Goal: Contribute content

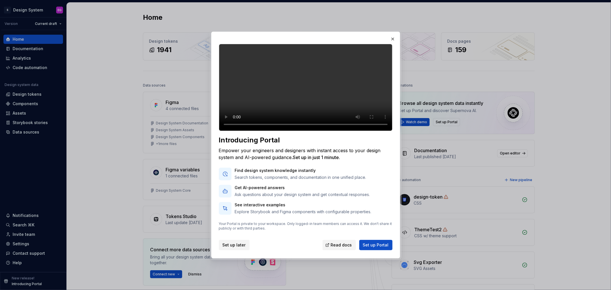
click at [236, 248] on span "Set up later" at bounding box center [234, 245] width 23 height 6
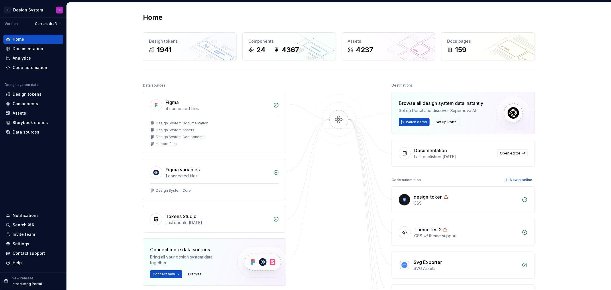
click at [98, 65] on div "Home Design tokens 1941 Components 24 4367 Assets 4237 Docs pages 159 Data sour…" at bounding box center [339, 223] width 544 height 440
click at [19, 69] on div "Code automation" at bounding box center [30, 68] width 35 height 6
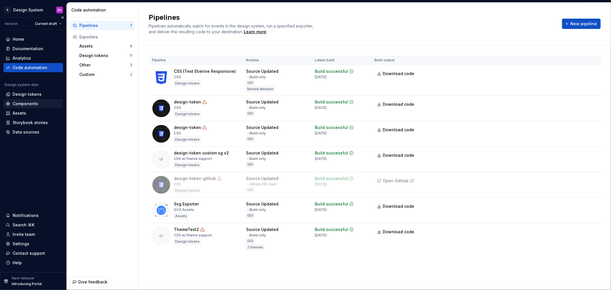
click at [24, 102] on div "Components" at bounding box center [25, 104] width 25 height 6
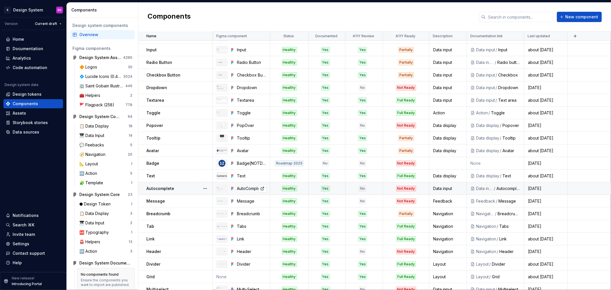
scroll to position [32, 0]
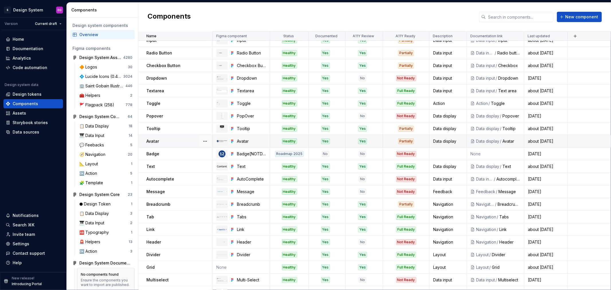
click at [409, 140] on div "Partially" at bounding box center [406, 141] width 16 height 6
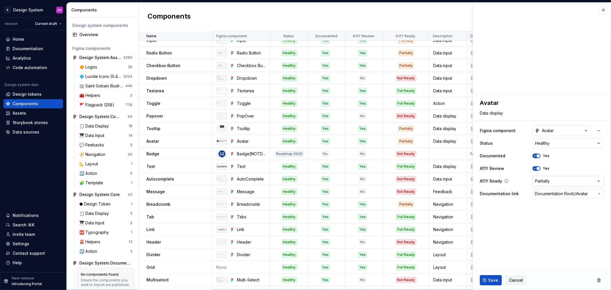
click at [552, 182] on html "S Design System EG Version Current draft Home Documentation Analytics Code auto…" at bounding box center [305, 145] width 611 height 290
type textarea "*"
select select "**********"
click at [490, 280] on span "Save" at bounding box center [493, 280] width 10 height 6
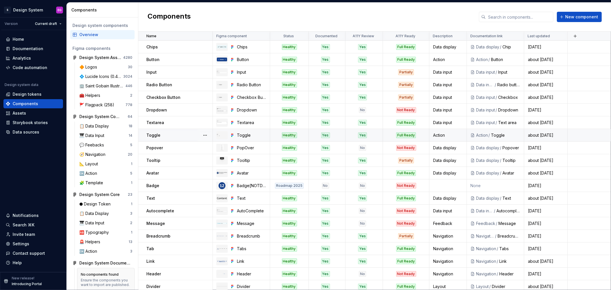
scroll to position [32, 0]
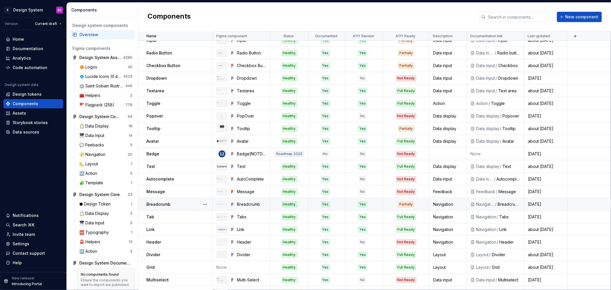
click at [409, 204] on div "Partially" at bounding box center [406, 204] width 16 height 6
type textarea "*"
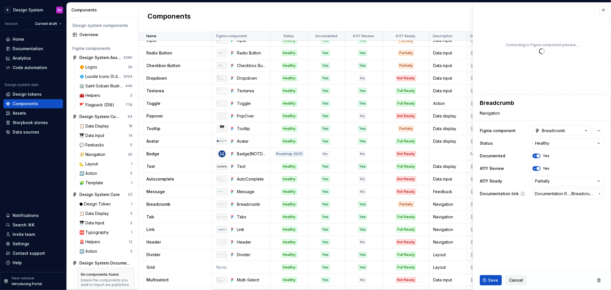
click at [555, 192] on span "Documentation Root /" at bounding box center [553, 194] width 36 height 6
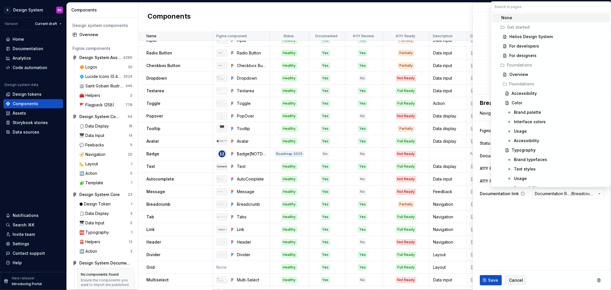
click at [555, 192] on html "S Design System EG Version Current draft Home Documentation Analytics Code auto…" at bounding box center [305, 145] width 611 height 290
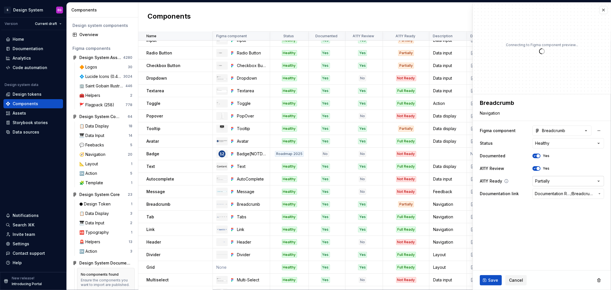
click at [557, 182] on html "S Design System EG Version Current draft Home Documentation Analytics Code auto…" at bounding box center [305, 145] width 611 height 290
select select "**********"
click at [488, 282] on button "Save" at bounding box center [491, 280] width 22 height 10
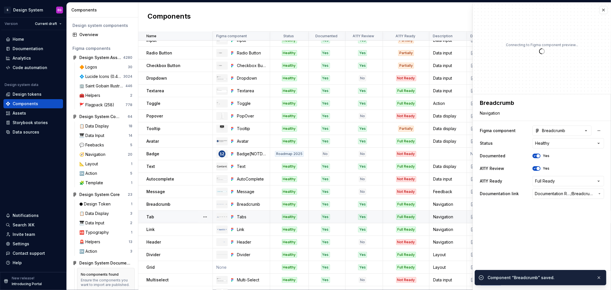
type textarea "*"
